Goal: Information Seeking & Learning: Learn about a topic

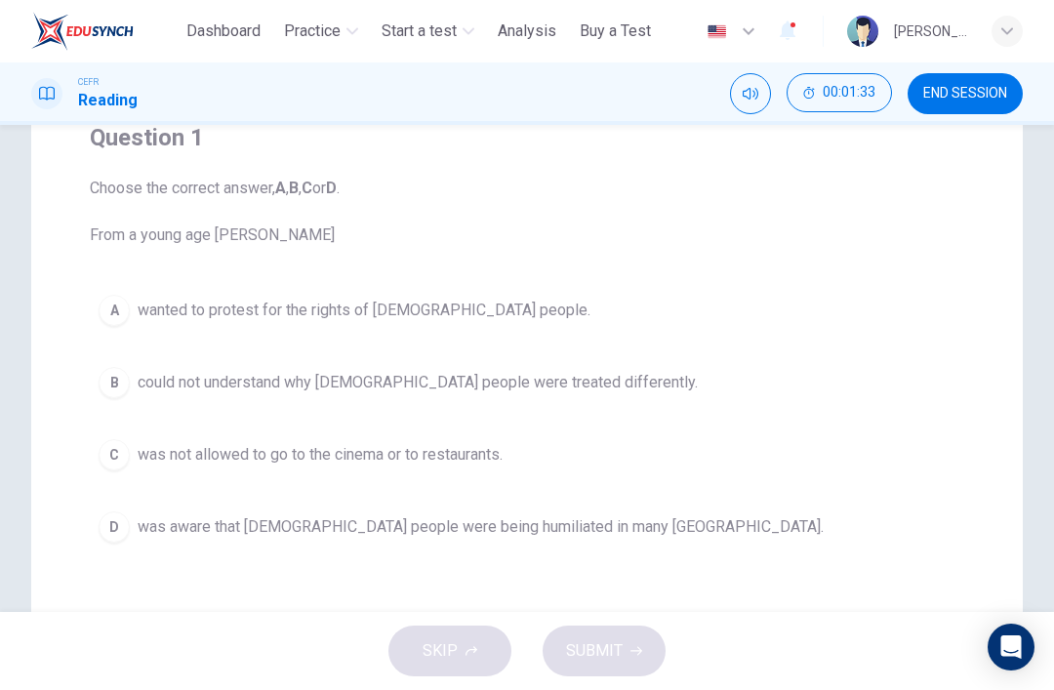
scroll to position [173, 0]
click at [616, 540] on button "D was aware that [DEMOGRAPHIC_DATA] people were being humiliated in many [GEOGR…" at bounding box center [527, 525] width 874 height 49
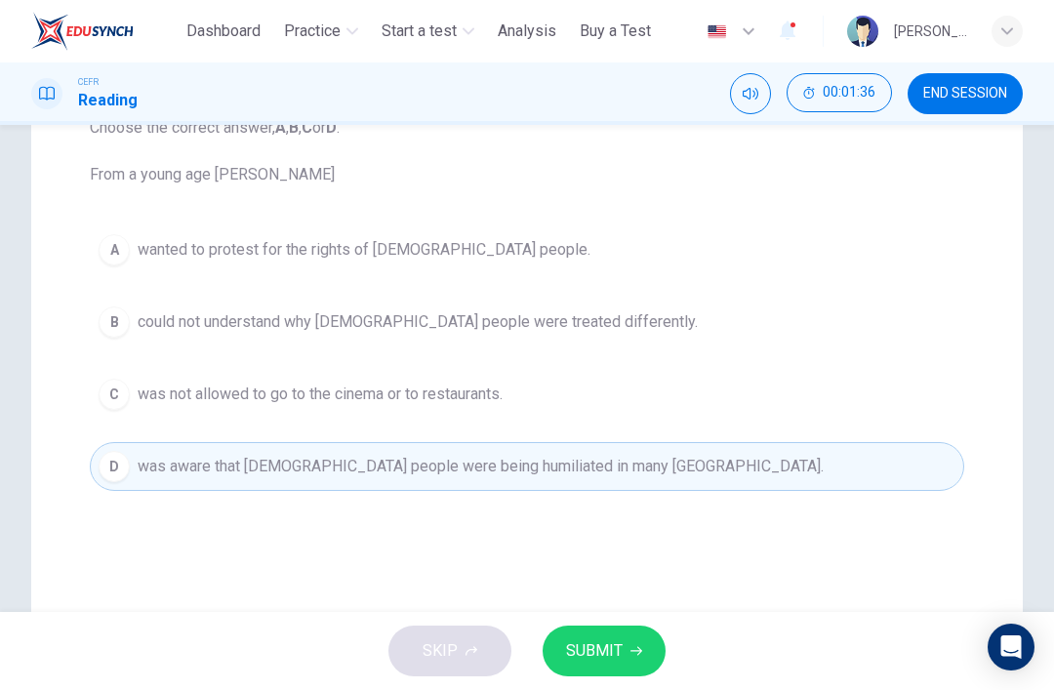
scroll to position [229, 0]
click at [618, 637] on span "SUBMIT" at bounding box center [594, 650] width 57 height 27
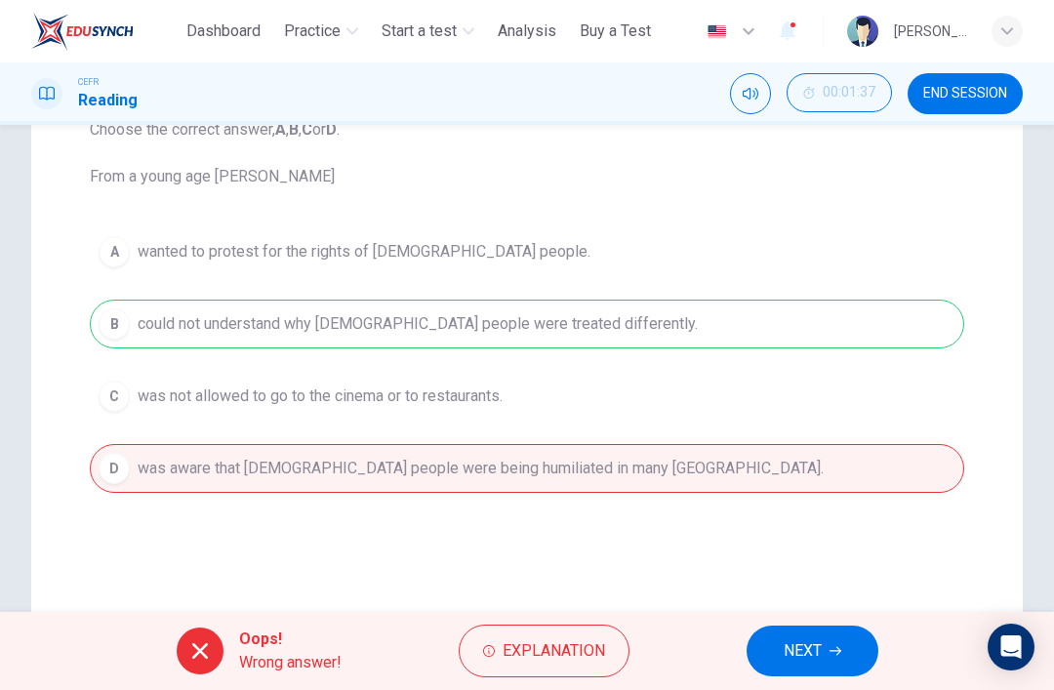
scroll to position [208, 0]
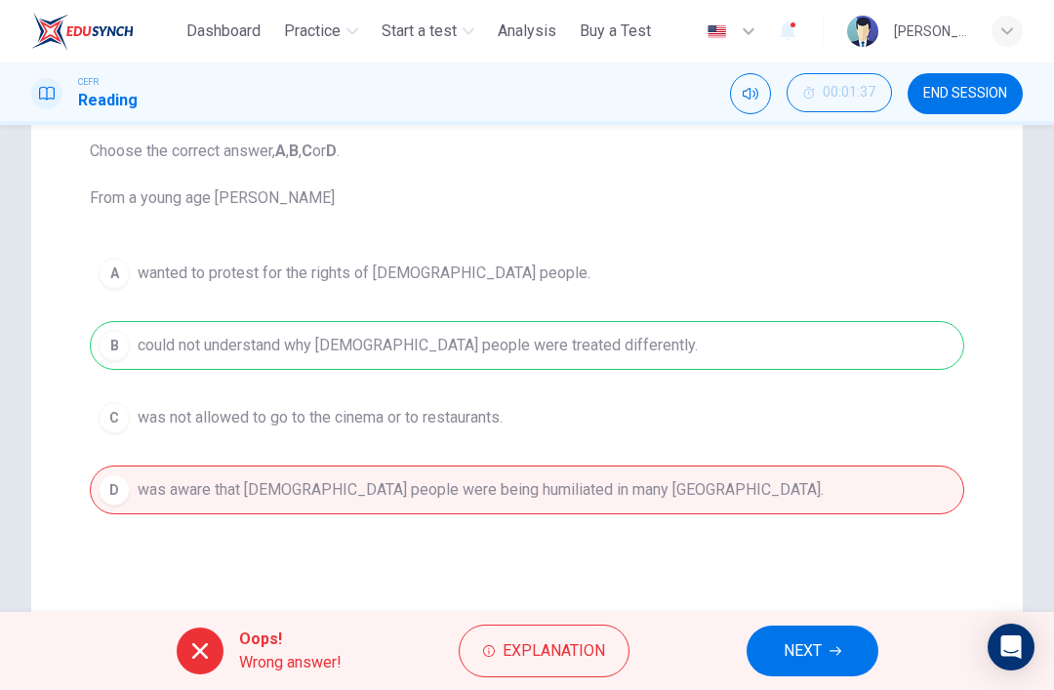
click at [834, 627] on button "NEXT" at bounding box center [812, 650] width 132 height 51
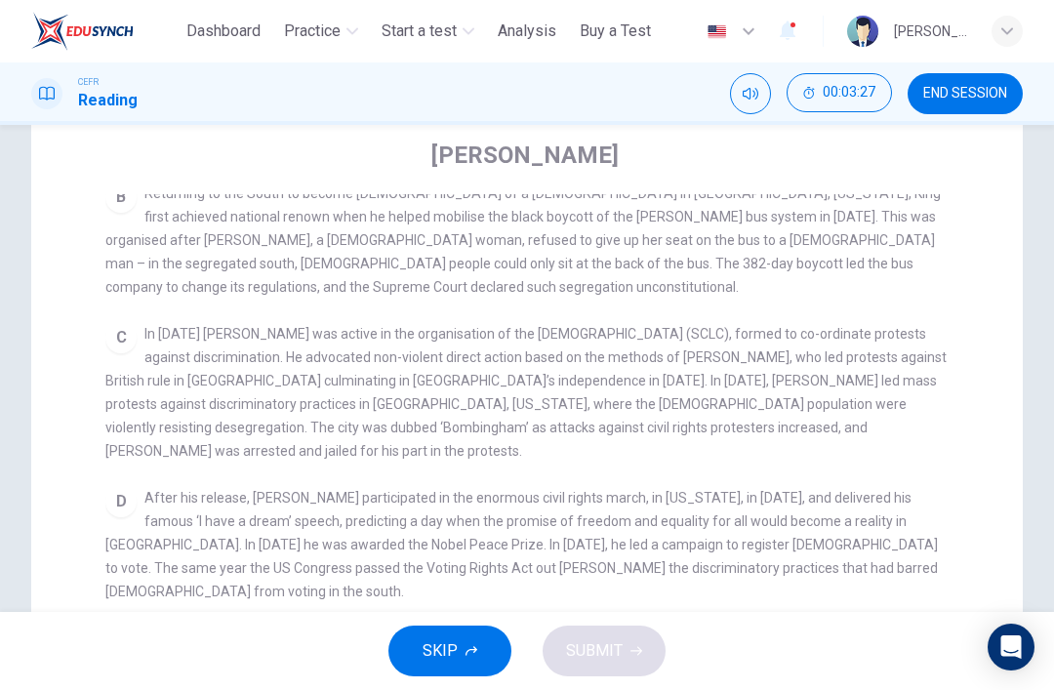
scroll to position [0, 0]
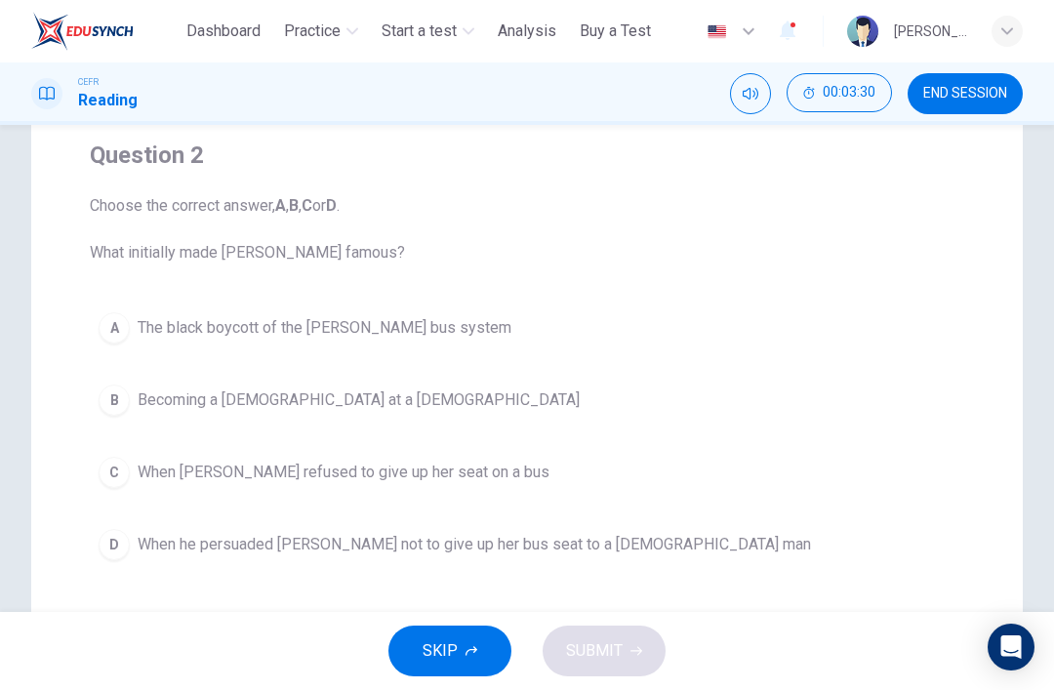
click at [609, 322] on button "A The black boycott of the [PERSON_NAME] bus system" at bounding box center [527, 327] width 874 height 49
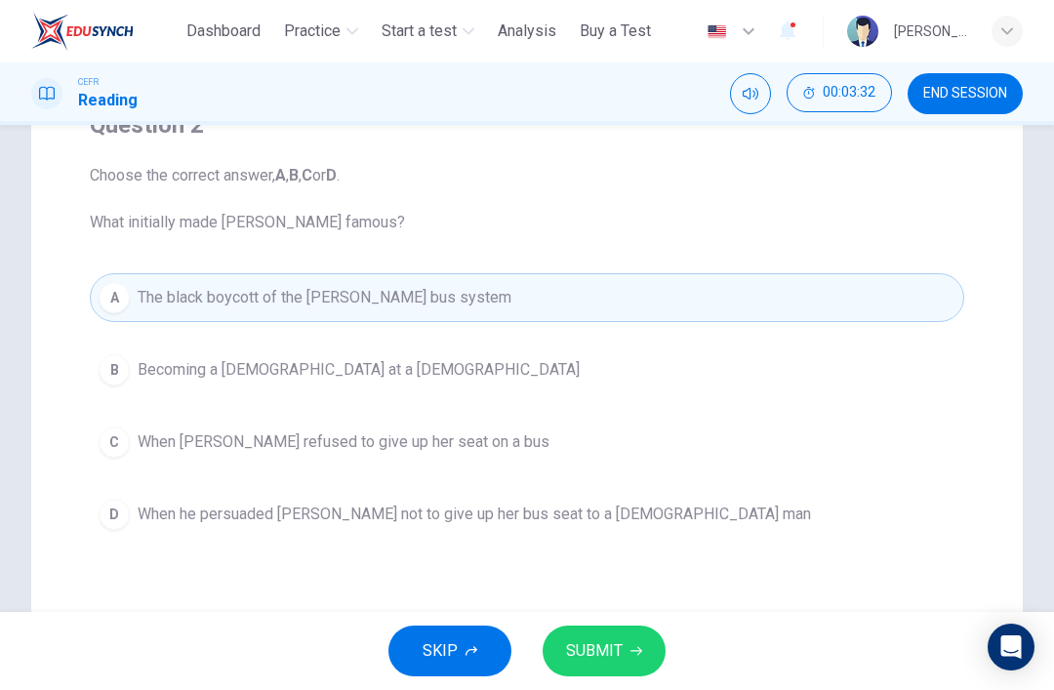
scroll to position [162, 0]
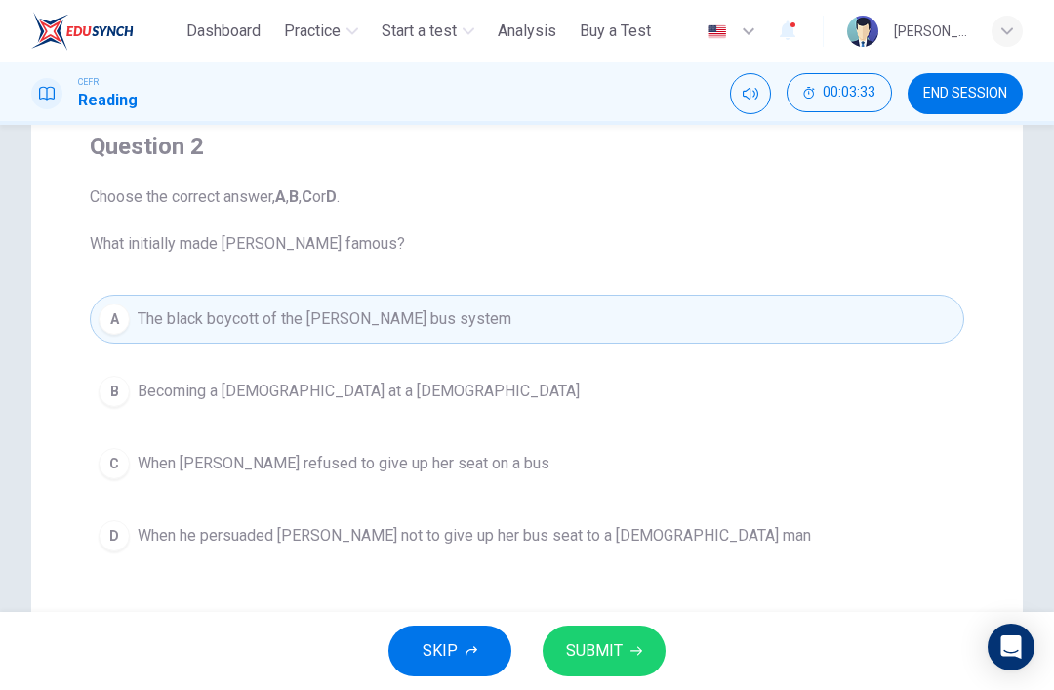
click at [585, 647] on span "SUBMIT" at bounding box center [594, 650] width 57 height 27
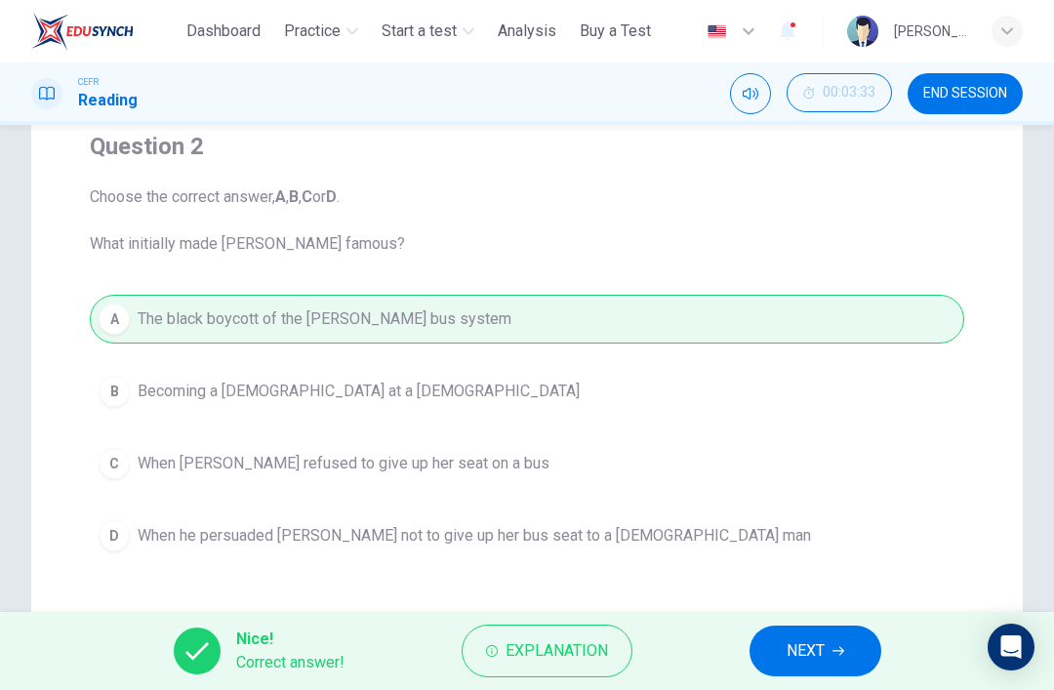
click at [809, 646] on span "NEXT" at bounding box center [805, 650] width 38 height 27
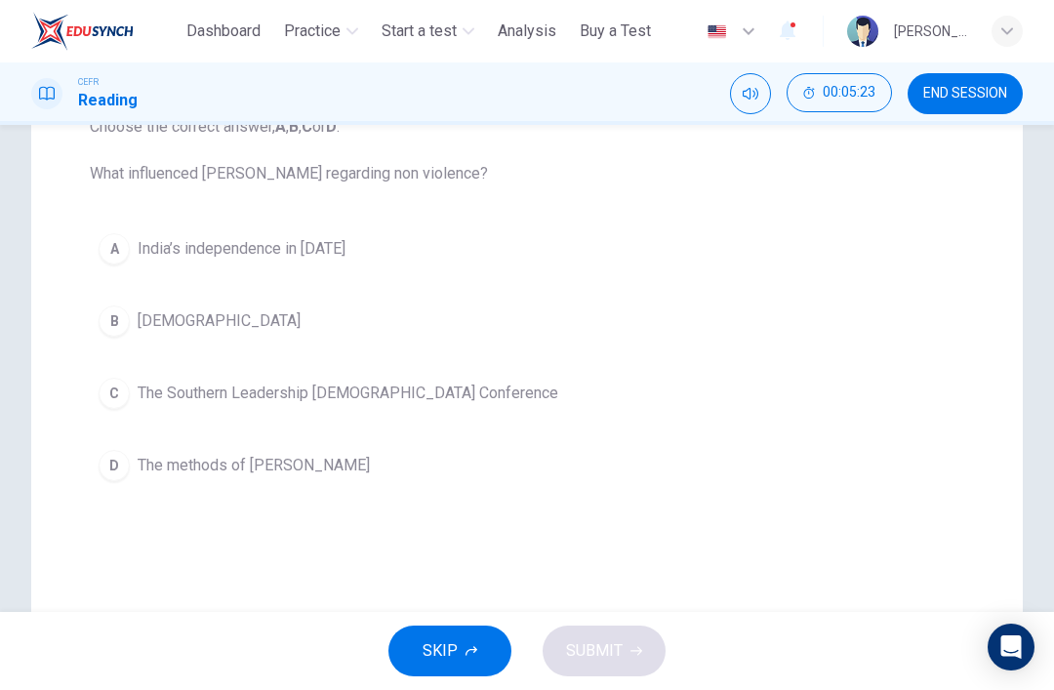
scroll to position [230, 0]
click at [486, 483] on button "D The methods of [PERSON_NAME]" at bounding box center [527, 467] width 874 height 49
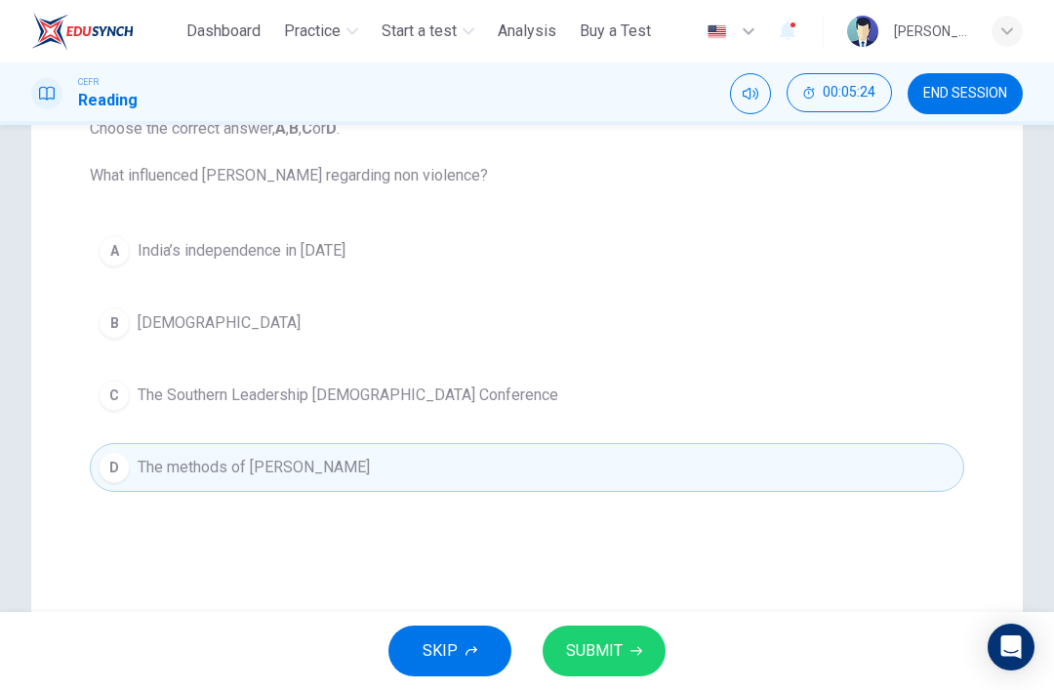
click at [625, 658] on button "SUBMIT" at bounding box center [604, 650] width 123 height 51
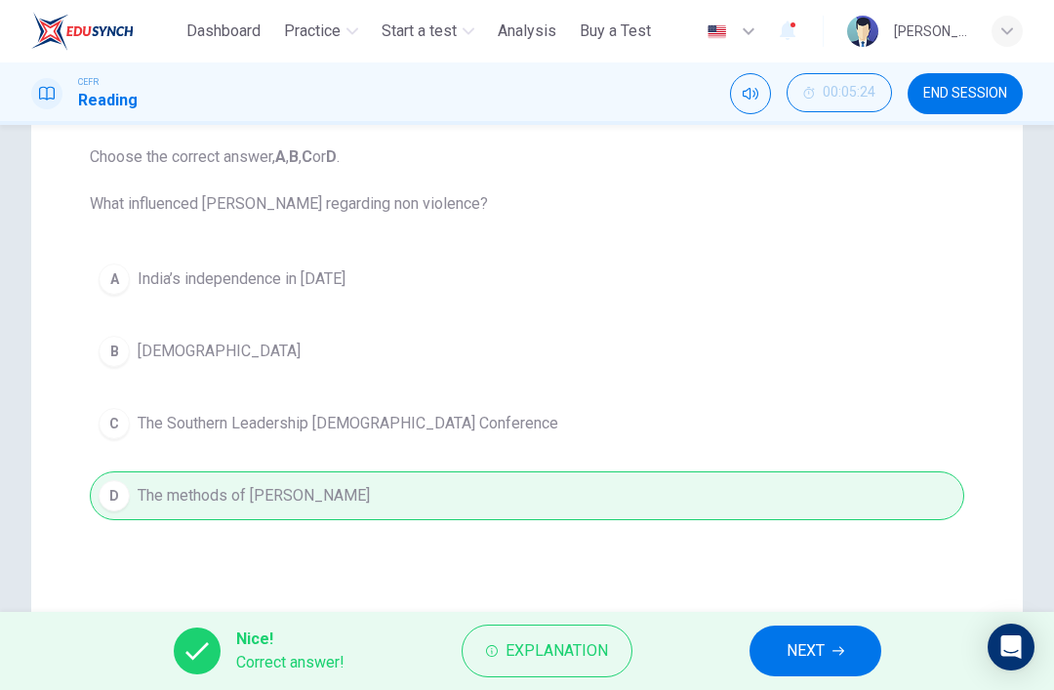
scroll to position [209, 0]
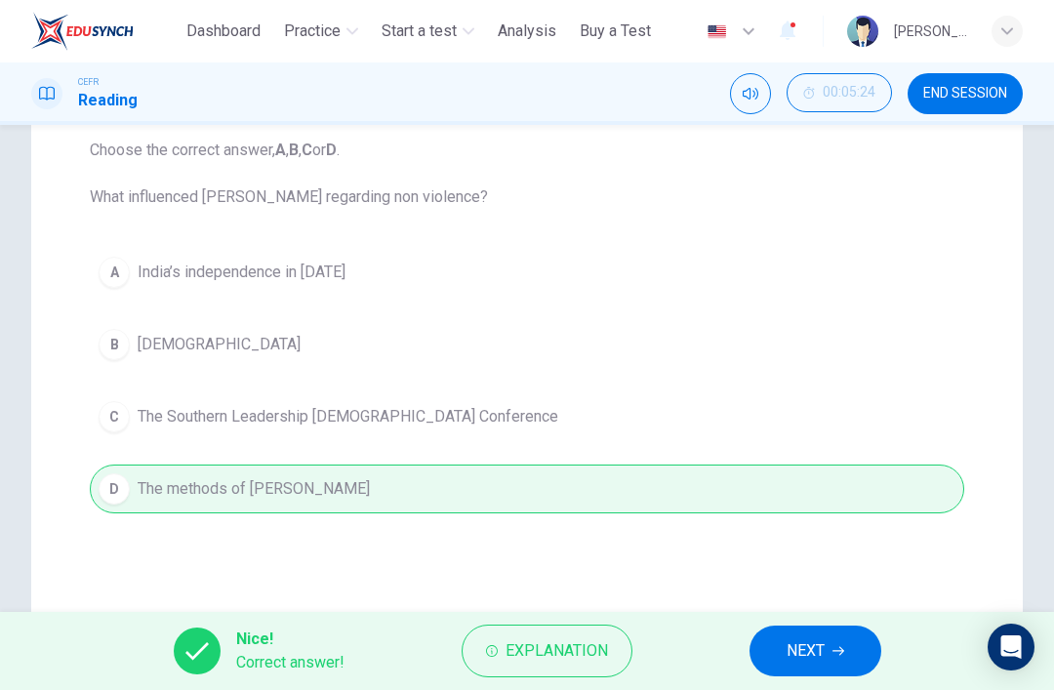
click at [804, 652] on span "NEXT" at bounding box center [805, 650] width 38 height 27
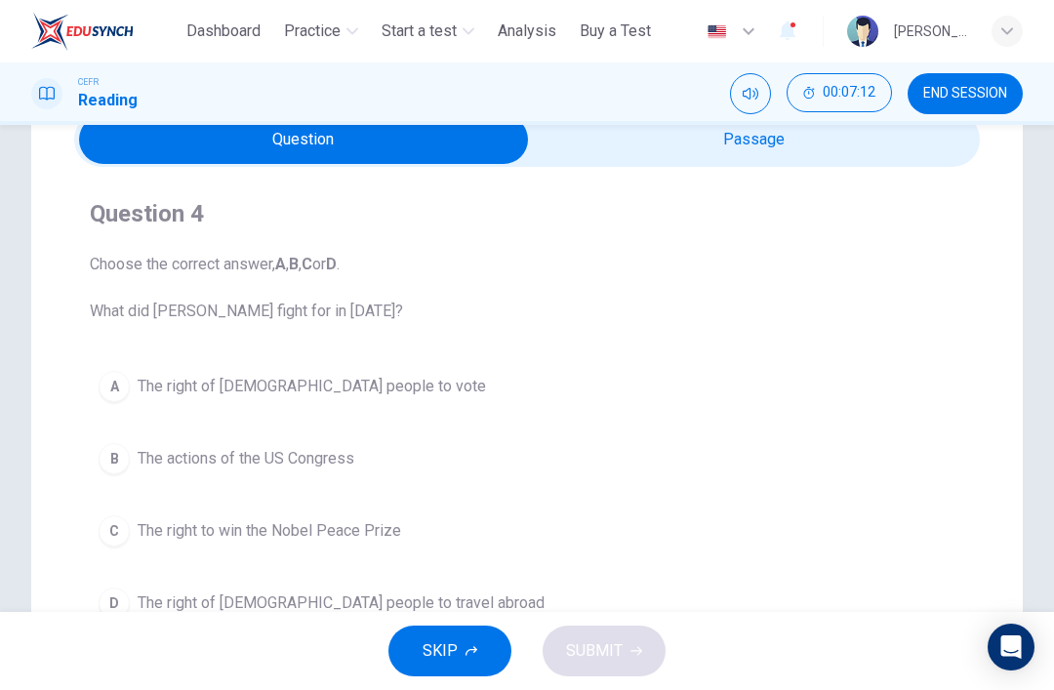
scroll to position [60, 0]
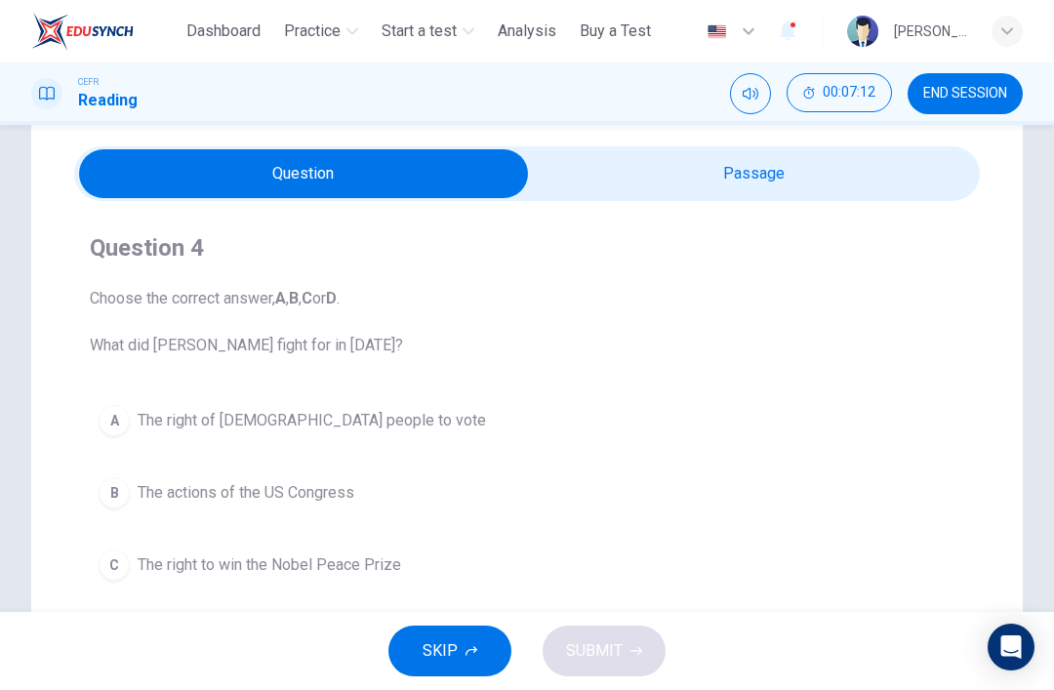
click at [409, 441] on button "A The right of [DEMOGRAPHIC_DATA] people to vote" at bounding box center [527, 420] width 874 height 49
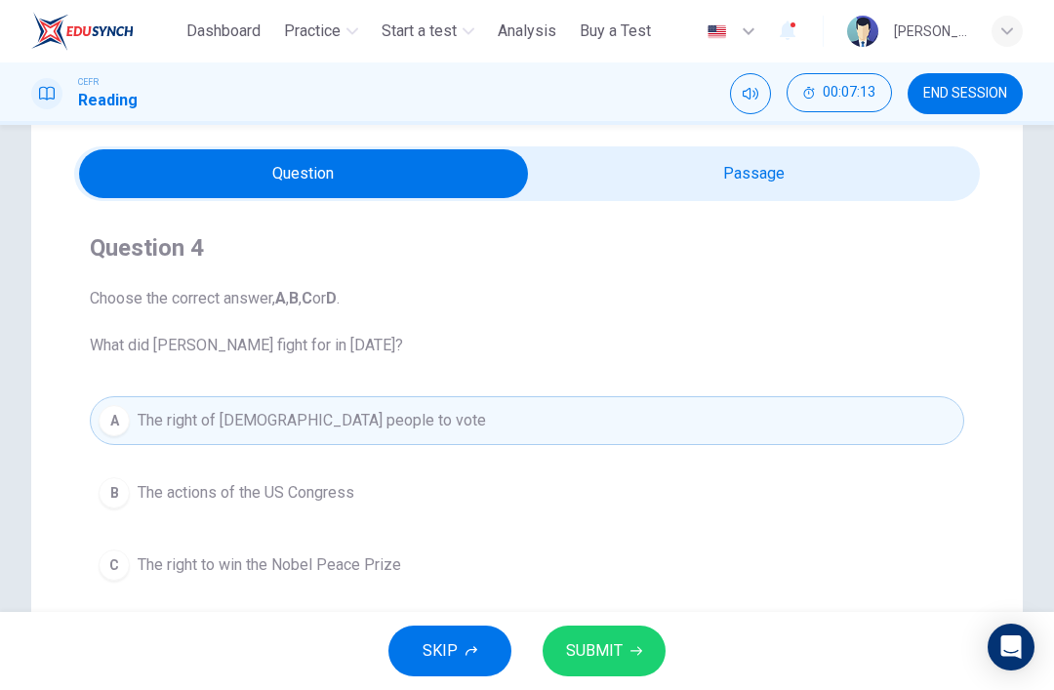
click at [622, 650] on button "SUBMIT" at bounding box center [604, 650] width 123 height 51
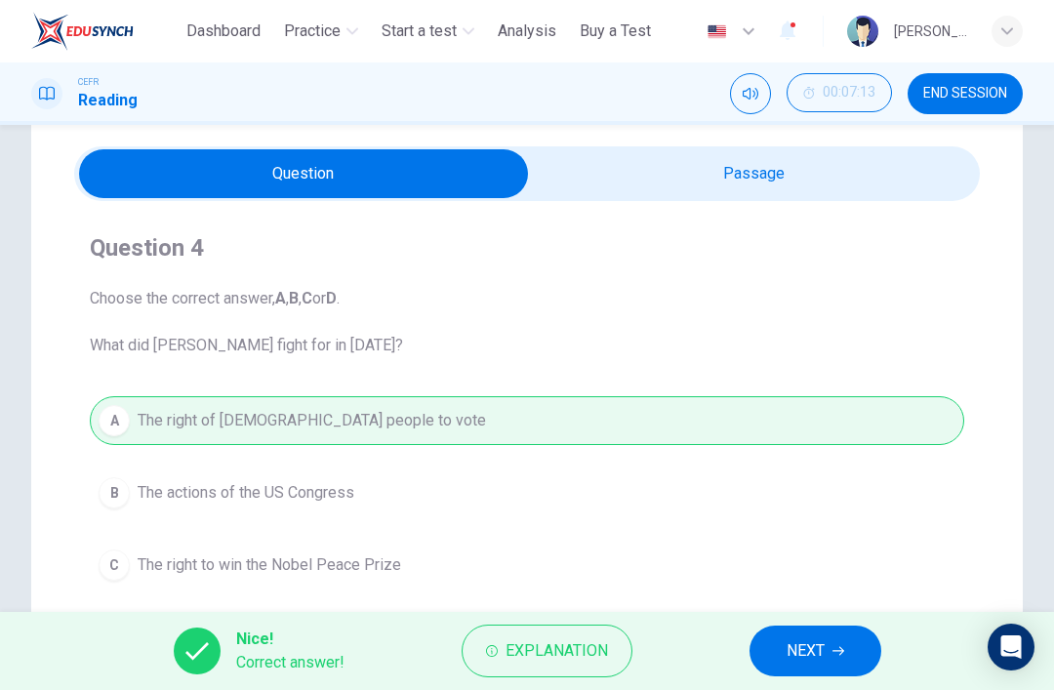
click at [810, 645] on span "NEXT" at bounding box center [805, 650] width 38 height 27
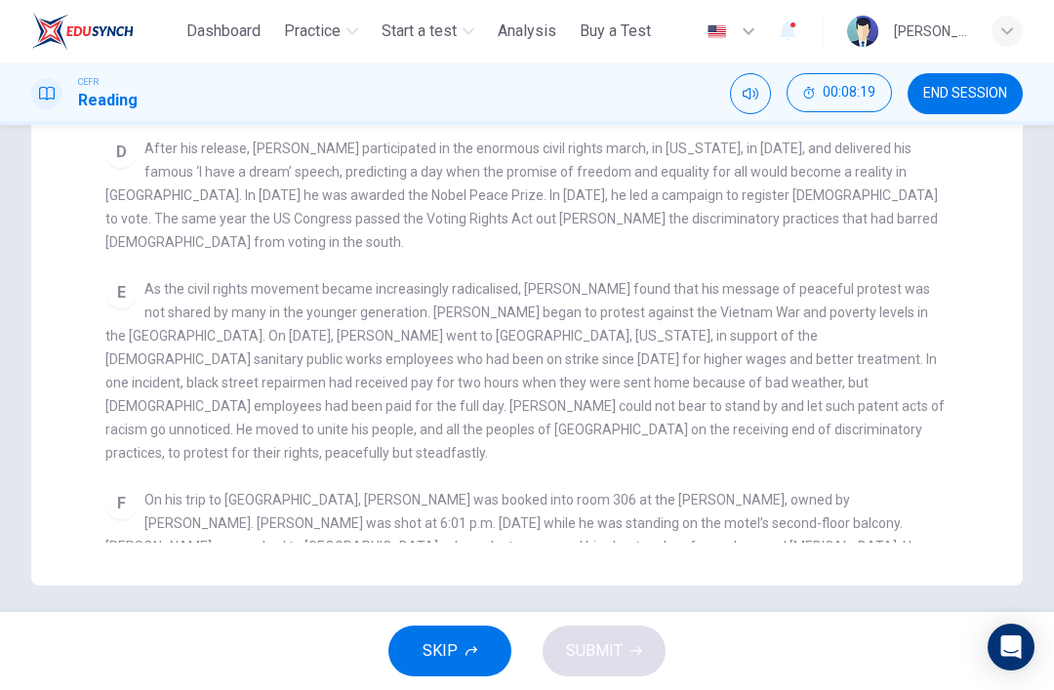
scroll to position [503, 0]
click at [1051, 337] on div "Question 5 Choose the correct answer, A , B , C or D . How did [PERSON_NAME] fe…" at bounding box center [527, 123] width 1054 height 925
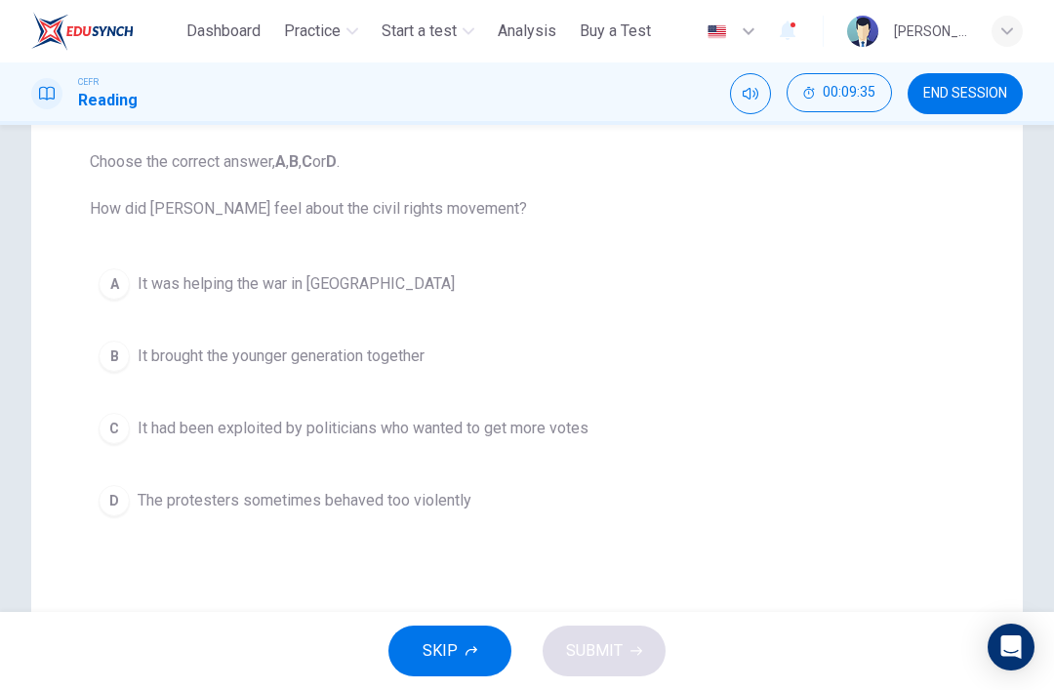
scroll to position [200, 0]
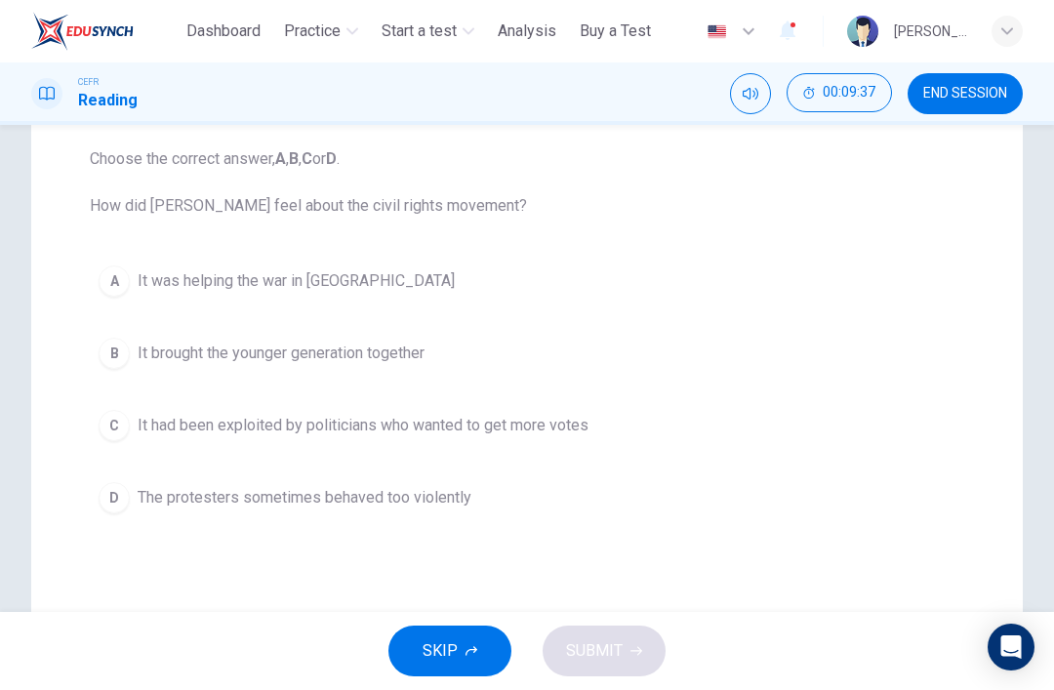
click at [512, 344] on button "B It brought the younger generation together" at bounding box center [527, 353] width 874 height 49
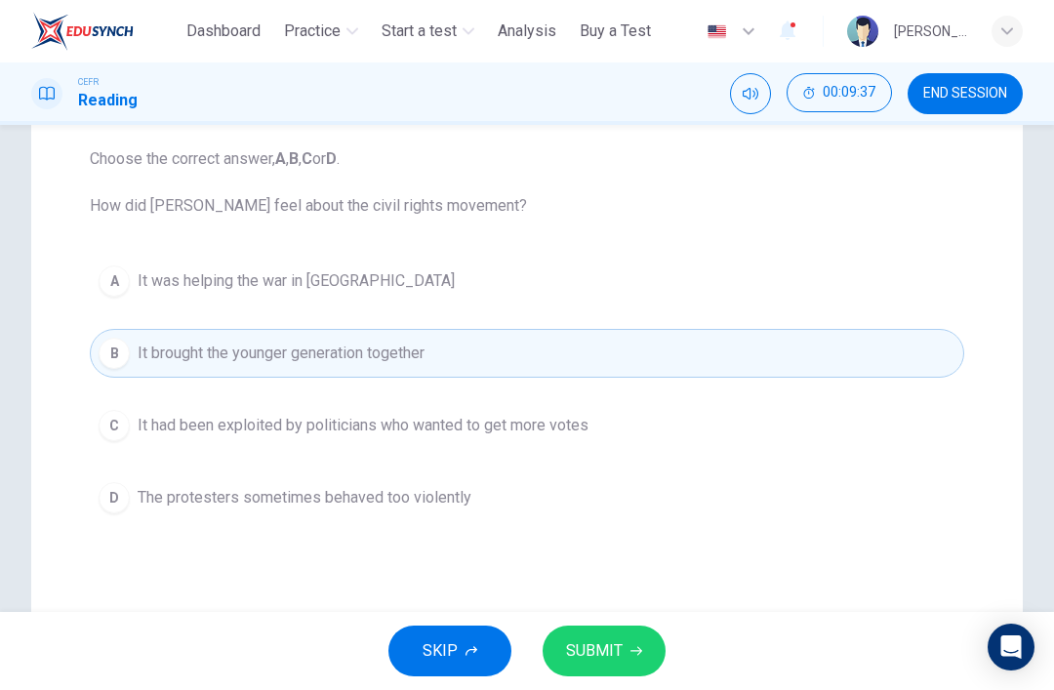
click at [619, 643] on span "SUBMIT" at bounding box center [594, 650] width 57 height 27
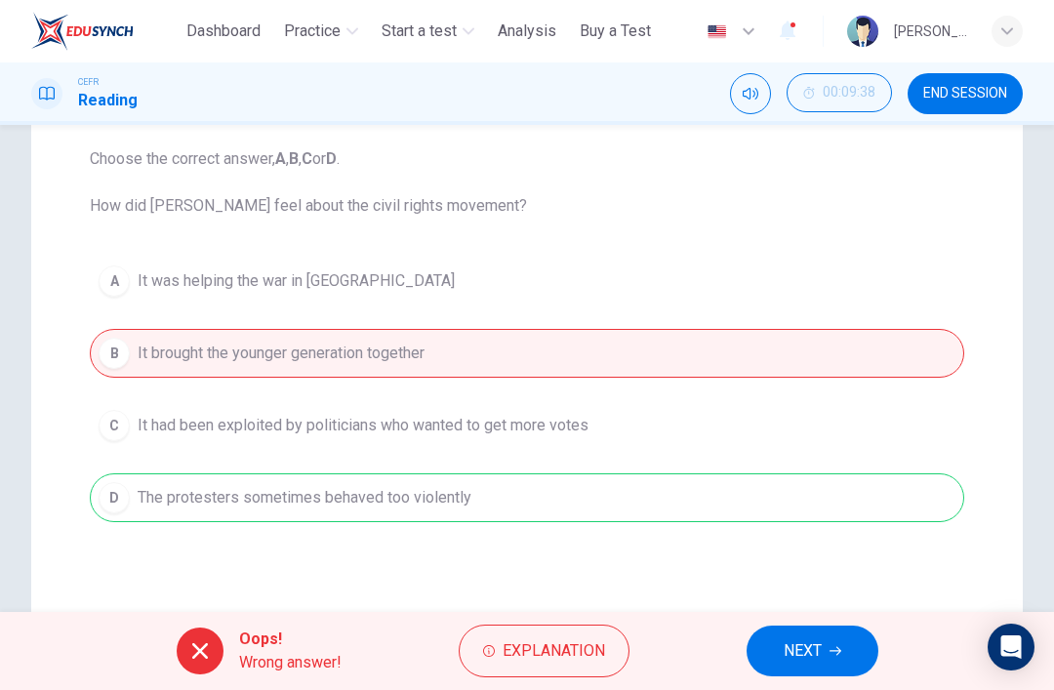
click at [832, 634] on button "NEXT" at bounding box center [812, 650] width 132 height 51
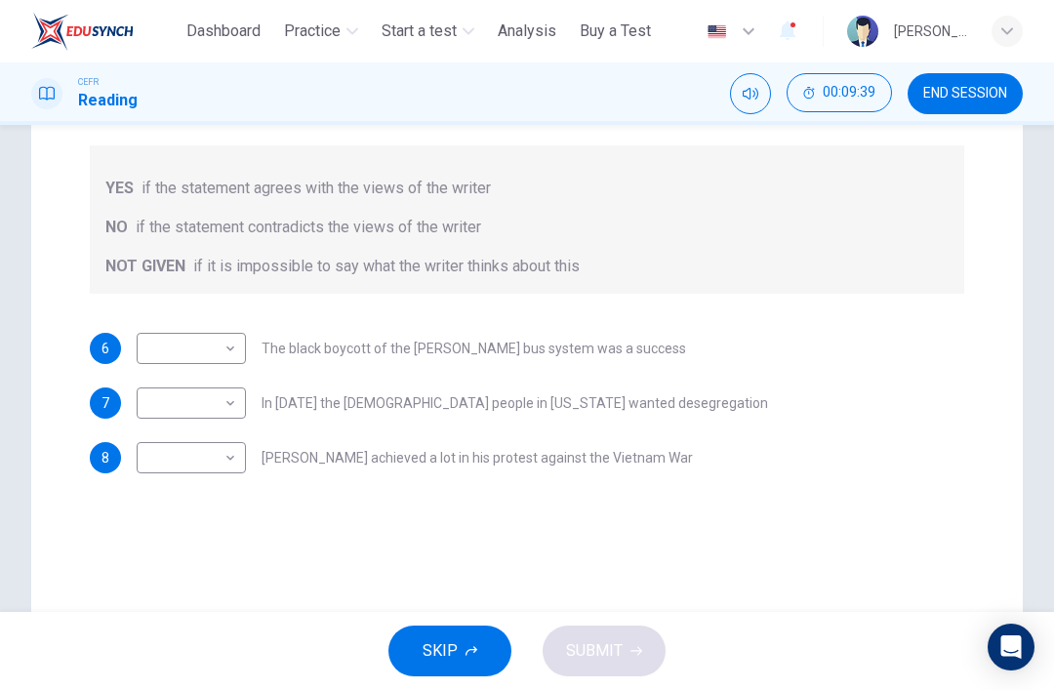
scroll to position [310, 0]
click at [234, 342] on body "This site uses cookies, as explained in our Privacy Policy . If you agree to th…" at bounding box center [527, 345] width 1054 height 690
click at [222, 374] on li "YES" at bounding box center [191, 380] width 109 height 31
type input "***"
click at [222, 409] on body "This site uses cookies, as explained in our Privacy Policy . If you agree to th…" at bounding box center [527, 345] width 1054 height 690
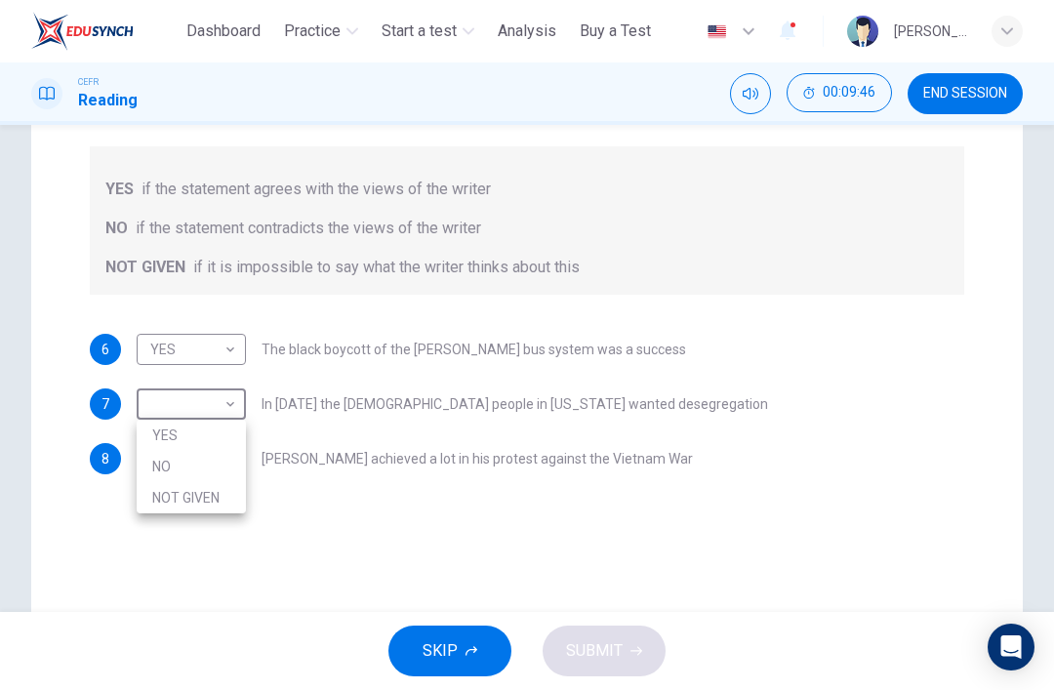
click at [231, 429] on li "YES" at bounding box center [191, 435] width 109 height 31
type input "***"
click at [221, 460] on body "This site uses cookies, as explained in our Privacy Policy . If you agree to th…" at bounding box center [527, 345] width 1054 height 690
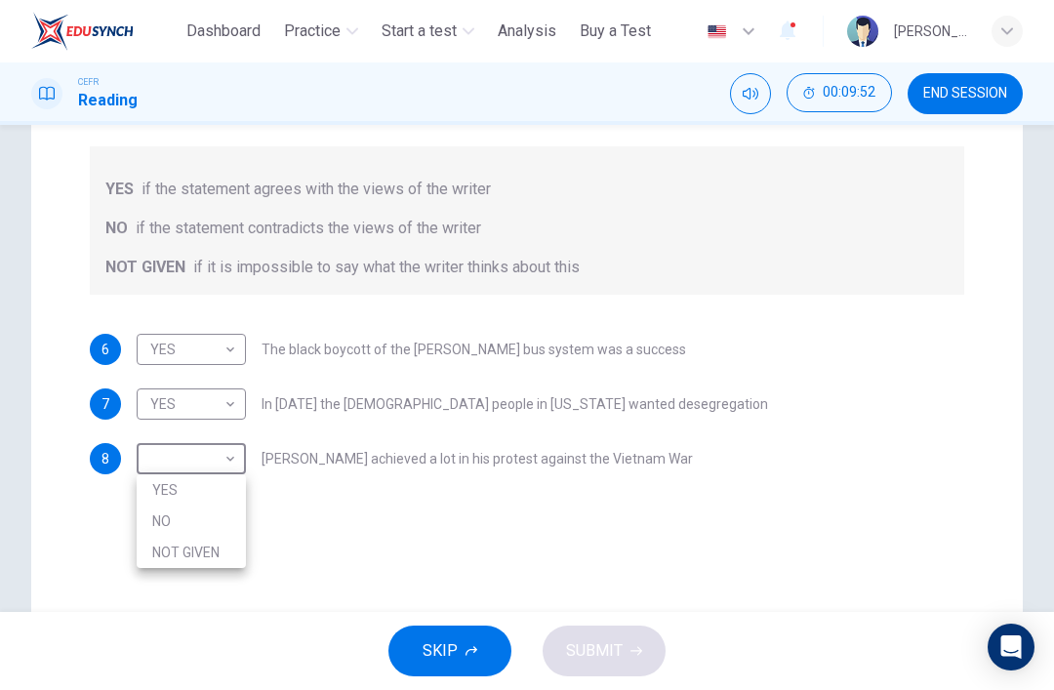
click at [201, 516] on li "NO" at bounding box center [191, 520] width 109 height 31
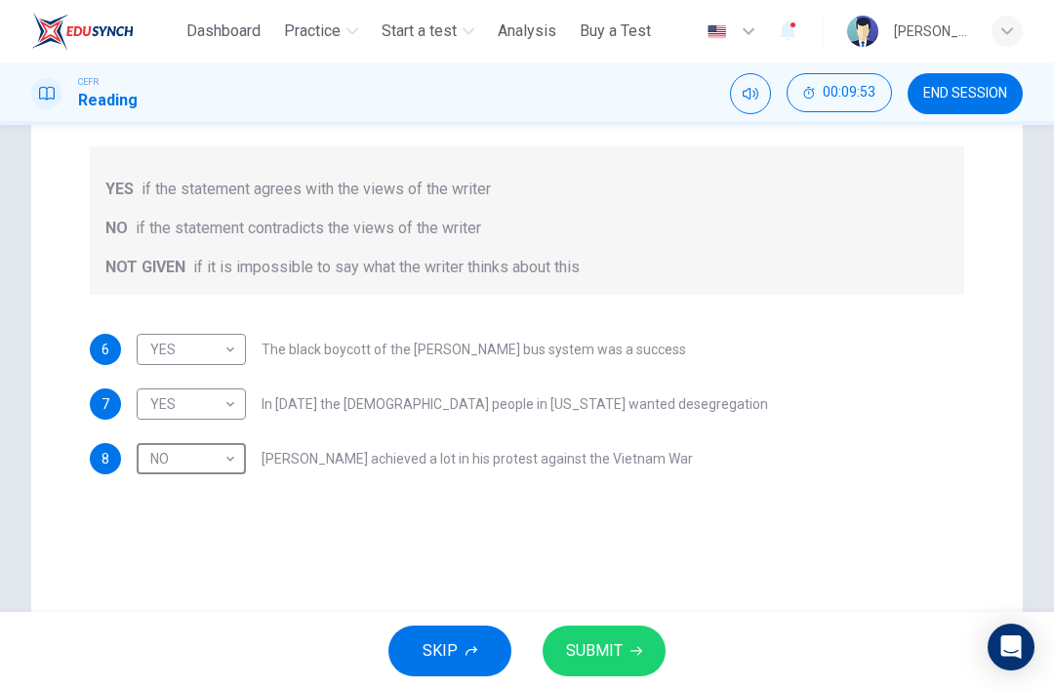
click at [227, 453] on body "This site uses cookies, as explained in our Privacy Policy . If you agree to th…" at bounding box center [527, 345] width 1054 height 690
click at [201, 549] on li "NOT GIVEN" at bounding box center [191, 552] width 109 height 31
type input "*********"
click at [589, 642] on span "SUBMIT" at bounding box center [594, 650] width 57 height 27
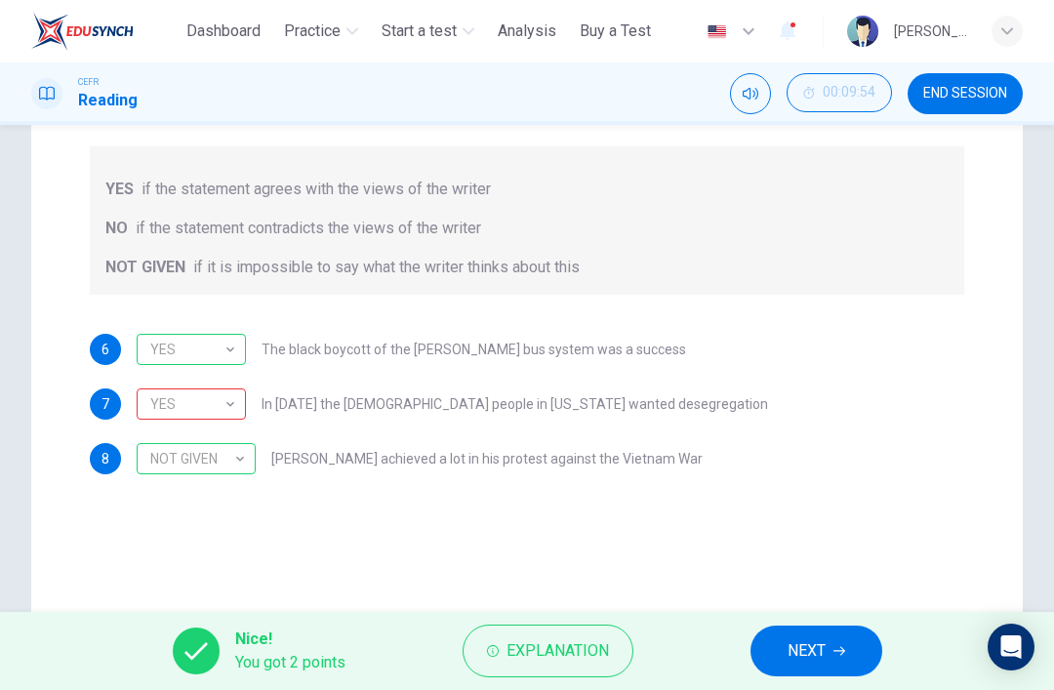
click at [845, 651] on icon "button" at bounding box center [839, 651] width 12 height 9
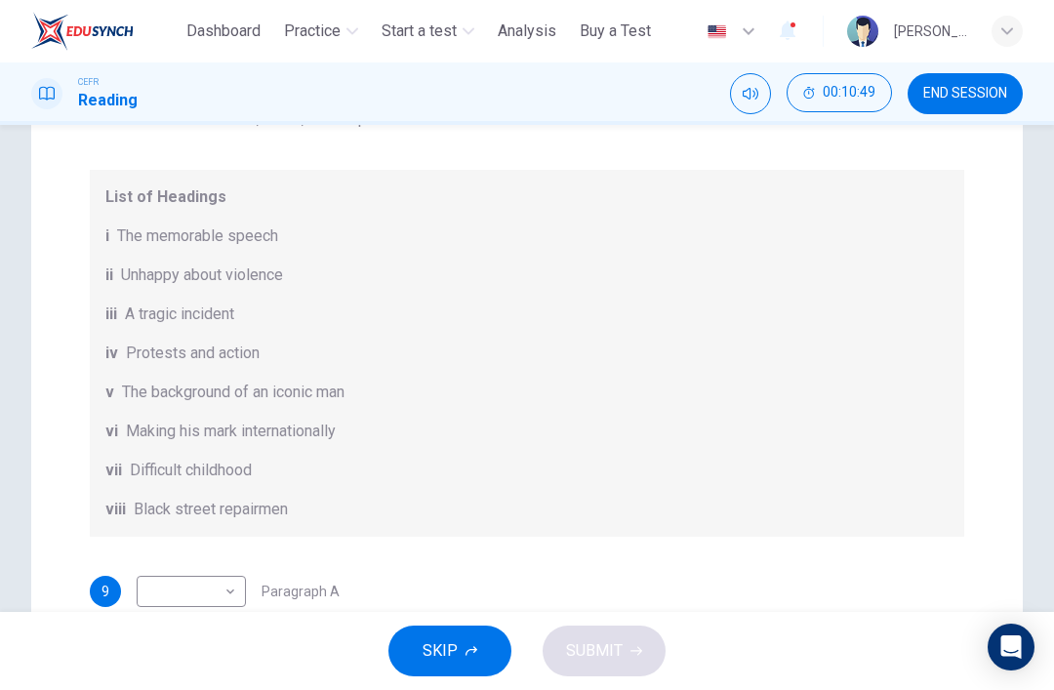
scroll to position [24, 0]
click at [987, 96] on span "END SESSION" at bounding box center [965, 94] width 84 height 16
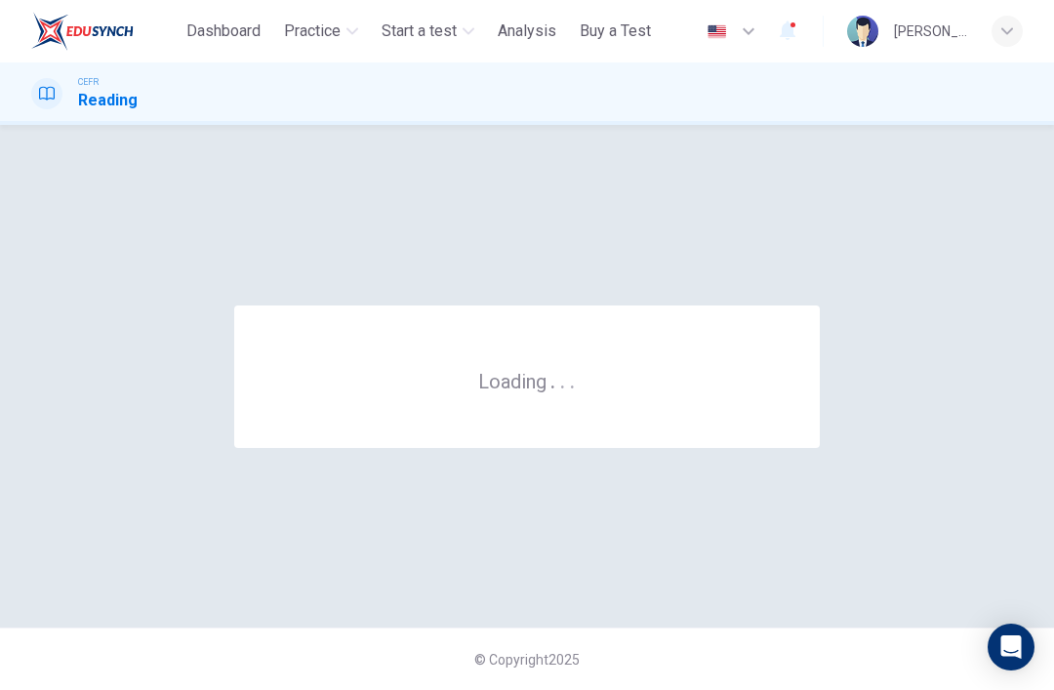
scroll to position [0, 0]
